Goal: Understand process/instructions: Learn how to perform a task or action

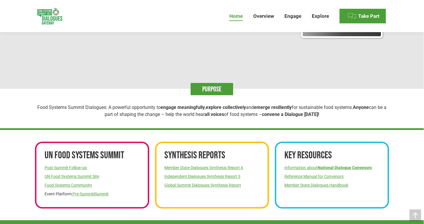
scroll to position [148, 0]
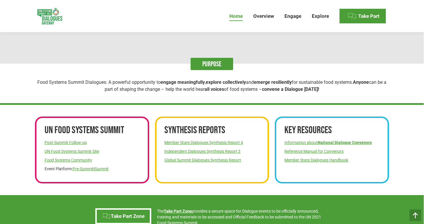
click at [27, 166] on div "FOOD SYSTEMS SUMMIT DIALOGUES GATEWAY Totals to date Dialogues announced: 1,695…" at bounding box center [212, 199] width 379 height 601
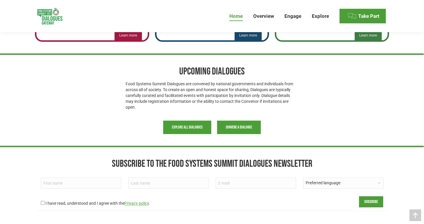
scroll to position [453, 0]
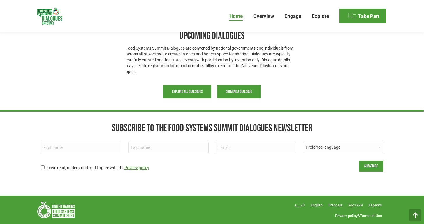
click at [241, 91] on span "Convene a Dialogue" at bounding box center [239, 91] width 26 height 5
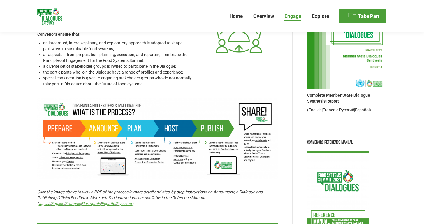
scroll to position [92, 0]
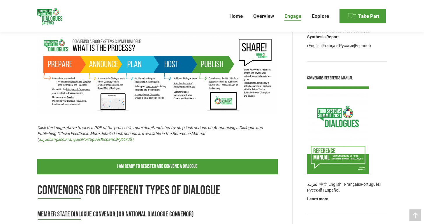
scroll to position [152, 0]
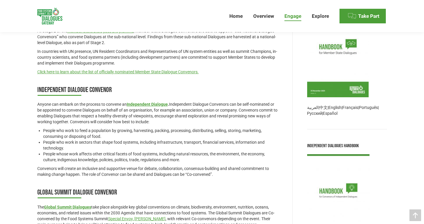
scroll to position [380, 0]
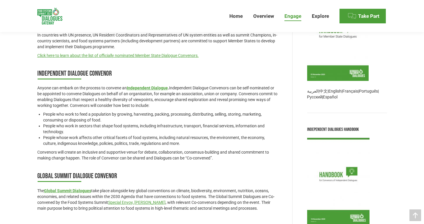
click at [16, 108] on div "Dialogue Convenor A Convenor is responsible for the planning, organization and …" at bounding box center [212, 138] width 424 height 908
click at [17, 121] on div "Dialogue Convenor A Convenor is responsible for the planning, organization and …" at bounding box center [212, 138] width 424 height 908
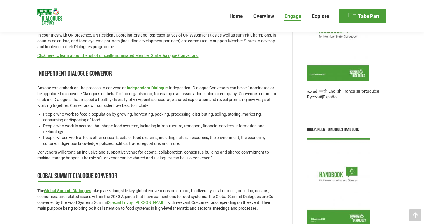
click at [17, 121] on div "Dialogue Convenor A Convenor is responsible for the planning, organization and …" at bounding box center [212, 138] width 424 height 908
click at [16, 125] on div "Dialogue Convenor A Convenor is responsible for the planning, organization and …" at bounding box center [212, 138] width 424 height 908
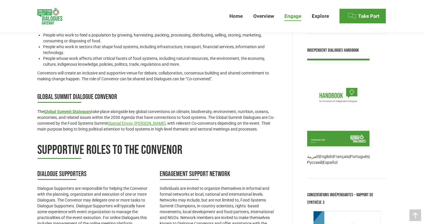
scroll to position [476, 0]
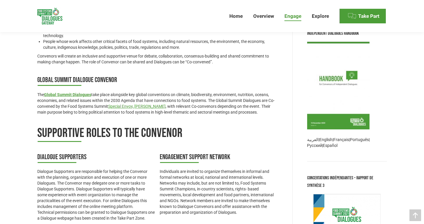
click at [18, 104] on div "Dialogue Convenor A Convenor is responsible for the planning, organization and …" at bounding box center [212, 42] width 424 height 908
click at [18, 100] on div "Dialogue Convenor A Convenor is responsible for the planning, organization and …" at bounding box center [212, 42] width 424 height 908
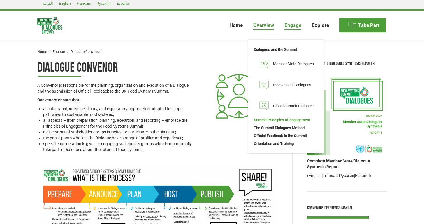
scroll to position [5, 0]
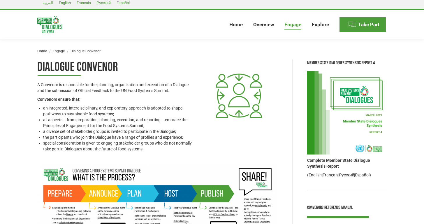
click at [365, 102] on img at bounding box center [347, 112] width 80 height 83
click at [319, 175] on link "English" at bounding box center [315, 174] width 13 height 5
